Goal: Task Accomplishment & Management: Use online tool/utility

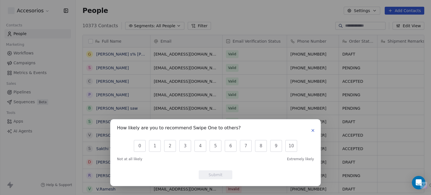
scroll to position [167, 351]
click at [312, 132] on icon "button" at bounding box center [312, 130] width 4 height 4
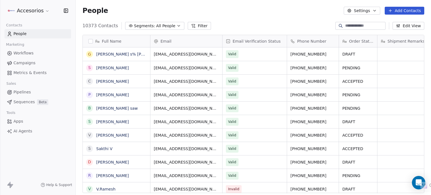
click at [29, 123] on link "Apps" at bounding box center [37, 121] width 66 height 9
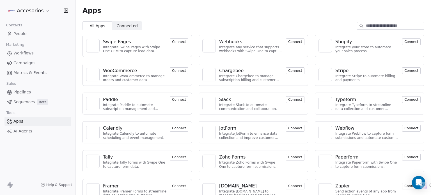
click at [411, 42] on button "Connect" at bounding box center [411, 41] width 19 height 7
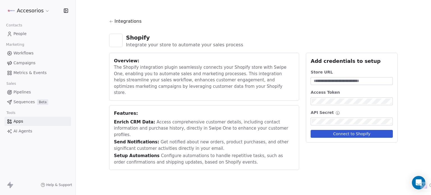
click at [327, 97] on div "Access Token" at bounding box center [351, 97] width 82 height 16
click at [337, 84] on div at bounding box center [351, 81] width 82 height 8
click at [345, 82] on input at bounding box center [352, 81] width 80 height 6
type input "**********"
click at [356, 134] on button "Connect to Shopify" at bounding box center [351, 134] width 82 height 8
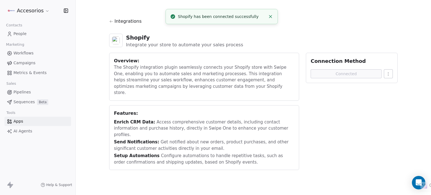
click at [391, 73] on html "Accesorios Contacts People Marketing Workflows Campaigns Metrics & Events Sales…" at bounding box center [215, 118] width 431 height 237
click at [356, 112] on html "Accesorios Contacts People Marketing Workflows Campaigns Metrics & Events Sales…" at bounding box center [215, 118] width 431 height 237
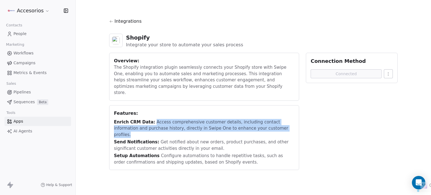
drag, startPoint x: 150, startPoint y: 114, endPoint x: 262, endPoint y: 123, distance: 112.7
click at [262, 123] on div "Enrich CRM Data: Access comprehensive customer details, including contact infor…" at bounding box center [204, 128] width 180 height 19
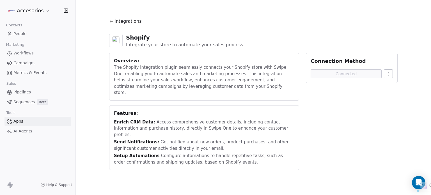
click at [190, 139] on div "Send Notifications: Get notified about new orders, product purchases, and other…" at bounding box center [204, 145] width 180 height 13
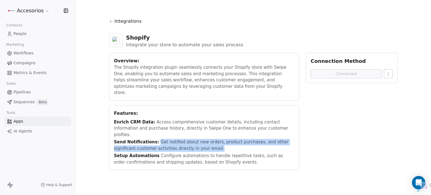
drag, startPoint x: 155, startPoint y: 128, endPoint x: 213, endPoint y: 137, distance: 58.5
click at [213, 139] on div "Send Notifications: Get notified about new orders, product purchases, and other…" at bounding box center [204, 145] width 180 height 13
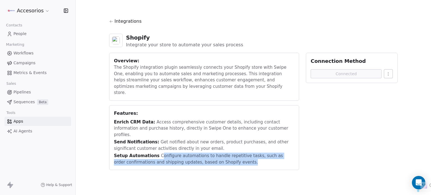
drag, startPoint x: 156, startPoint y: 141, endPoint x: 236, endPoint y: 146, distance: 80.9
click at [236, 153] on div "Setup Automations Configure automations to handle repetitive tasks, such as ord…" at bounding box center [204, 159] width 180 height 13
click at [237, 153] on div "Setup Automations Configure automations to handle repetitive tasks, such as ord…" at bounding box center [204, 159] width 180 height 13
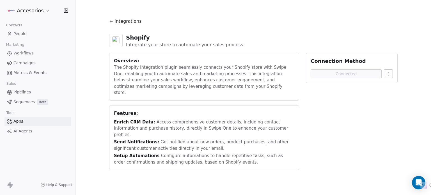
drag, startPoint x: 237, startPoint y: 146, endPoint x: 181, endPoint y: 146, distance: 55.5
click at [181, 153] on div "Setup Automations Configure automations to handle repetitive tasks, such as ord…" at bounding box center [204, 159] width 180 height 13
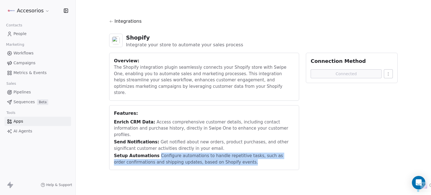
drag, startPoint x: 243, startPoint y: 151, endPoint x: 155, endPoint y: 142, distance: 88.5
click at [155, 153] on div "Setup Automations Configure automations to handle repetitive tasks, such as ord…" at bounding box center [204, 159] width 180 height 13
drag, startPoint x: 155, startPoint y: 142, endPoint x: 254, endPoint y: 156, distance: 99.7
click at [254, 156] on div "Features: Enrich CRM Data: Access comprehensive customer details, including con…" at bounding box center [204, 137] width 190 height 65
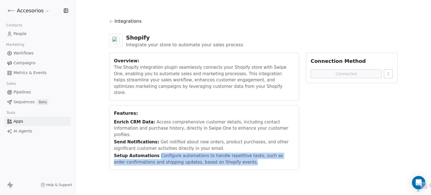
click at [249, 152] on div "Features: Enrich CRM Data: Access comprehensive customer details, including con…" at bounding box center [204, 137] width 190 height 65
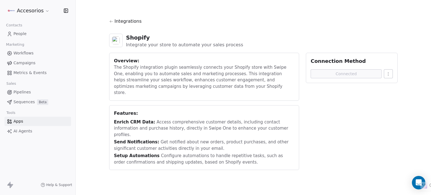
click at [109, 19] on icon at bounding box center [111, 21] width 4 height 4
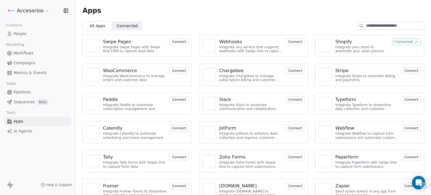
click at [348, 40] on div "Shopify" at bounding box center [343, 41] width 17 height 7
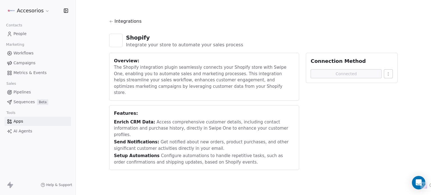
click at [109, 22] on icon at bounding box center [111, 21] width 4 height 4
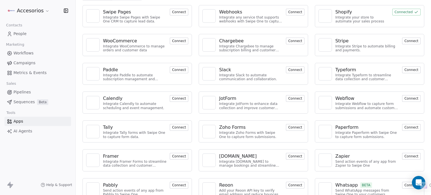
scroll to position [38, 0]
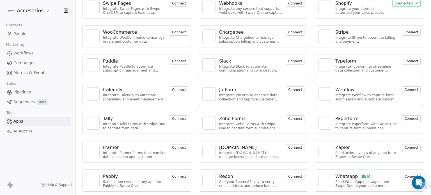
click at [296, 174] on button "Connect" at bounding box center [295, 176] width 19 height 7
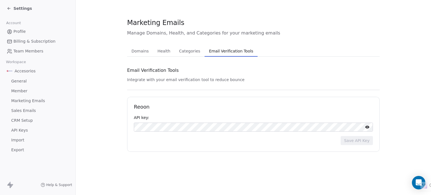
click at [226, 123] on div at bounding box center [253, 127] width 239 height 9
click at [158, 50] on span "Health" at bounding box center [163, 51] width 17 height 8
